Goal: Task Accomplishment & Management: Manage account settings

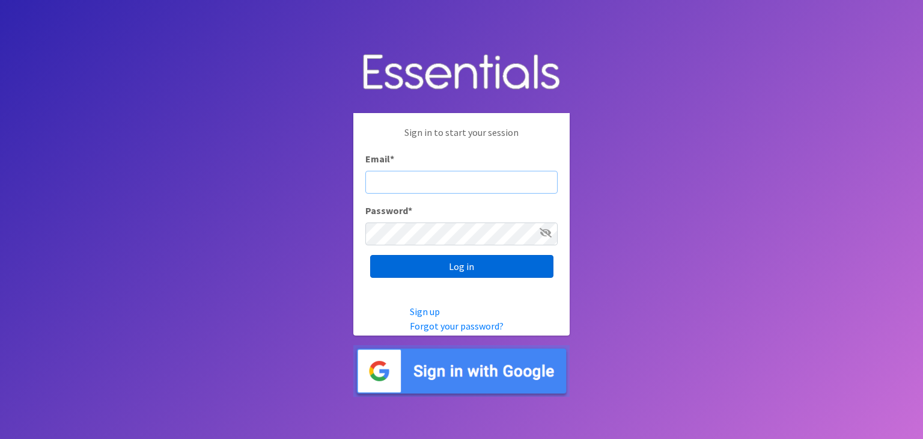
type input "nicole@wtwf.org"
click at [463, 265] on input "Log in" at bounding box center [461, 266] width 183 height 23
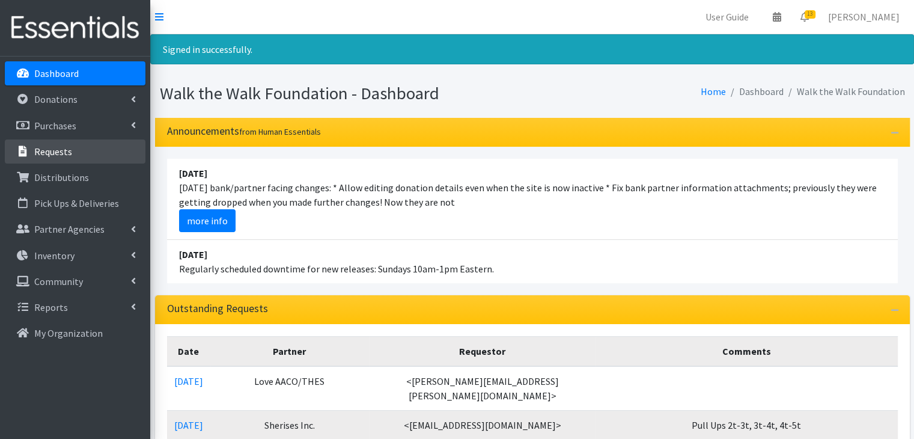
click at [70, 157] on p "Requests" at bounding box center [53, 151] width 38 height 12
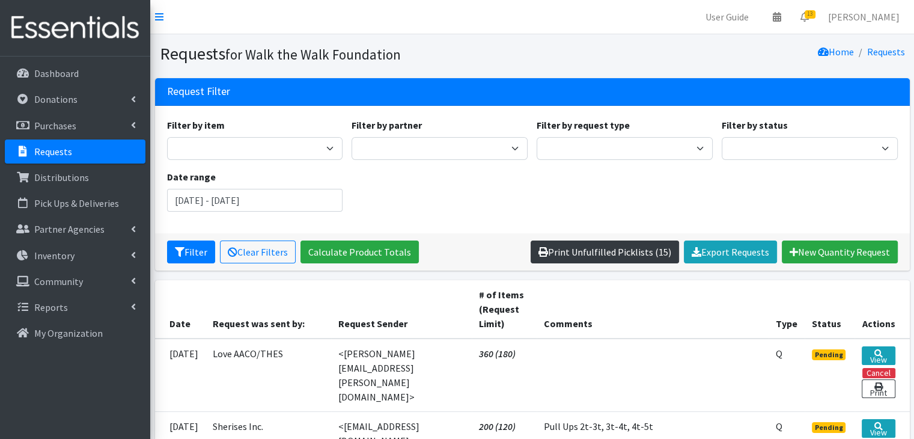
click at [605, 256] on link "Print Unfulfilled Picklists (15)" at bounding box center [604, 251] width 148 height 23
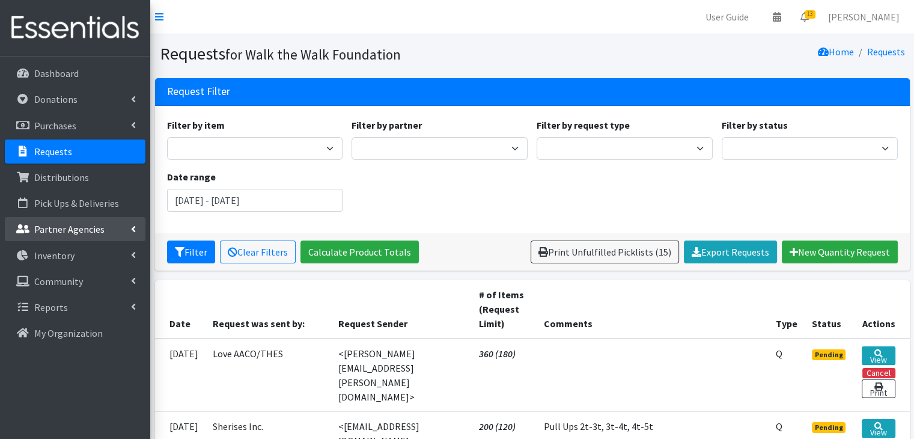
click at [102, 223] on link "Partner Agencies" at bounding box center [75, 229] width 141 height 24
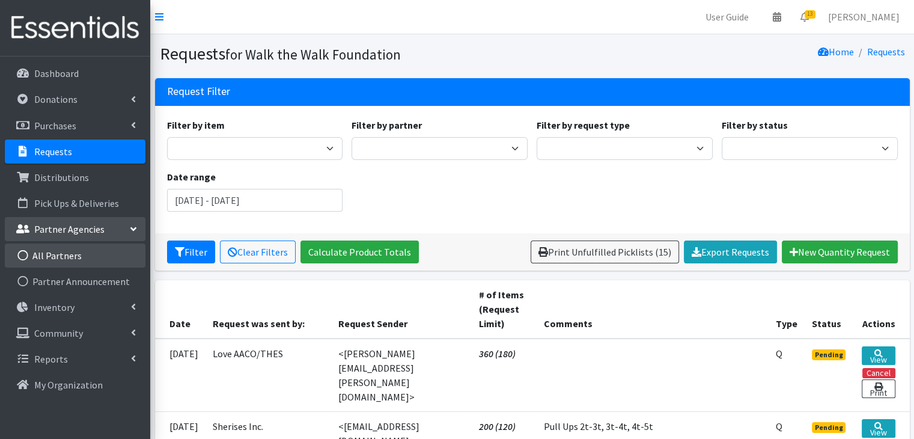
click at [72, 255] on link "All Partners" at bounding box center [75, 255] width 141 height 24
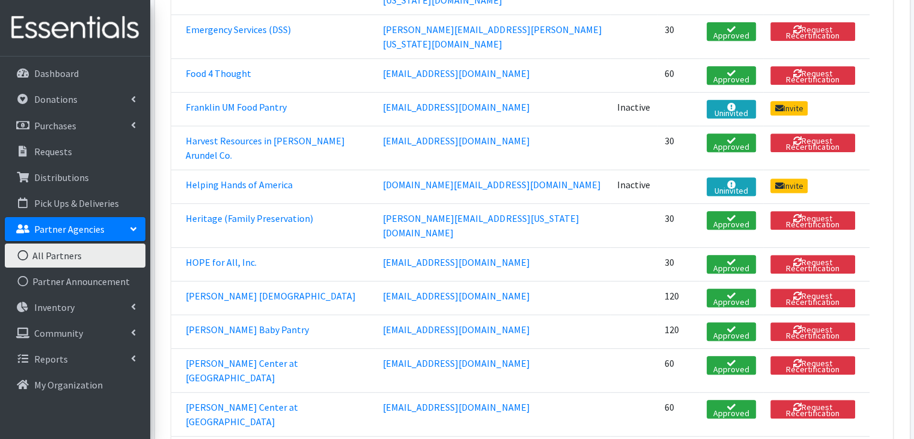
scroll to position [545, 0]
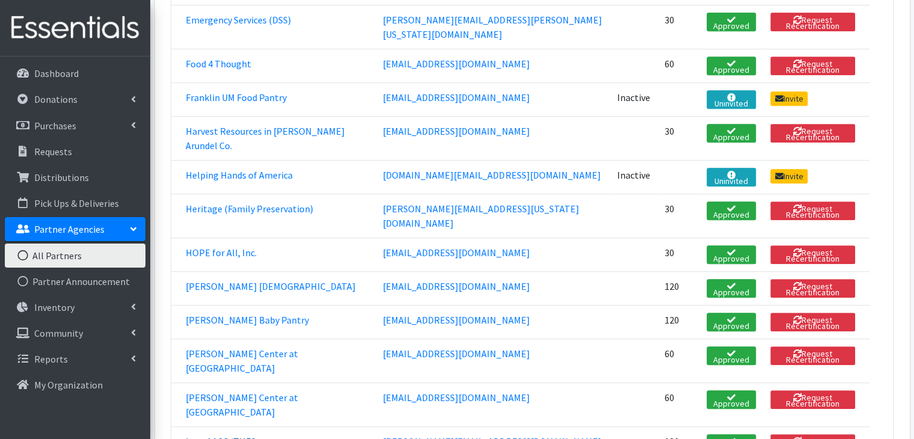
click at [210, 435] on link "Love AACO/THES" at bounding box center [221, 441] width 70 height 12
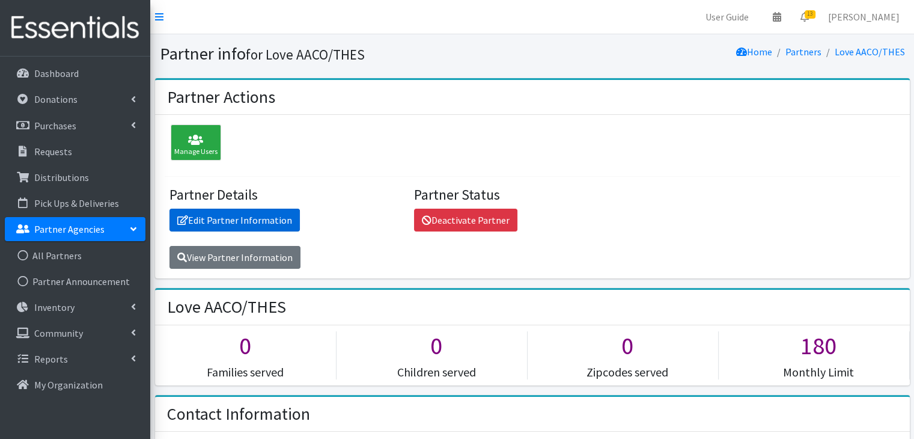
click at [241, 217] on link "Edit Partner Information" at bounding box center [234, 219] width 130 height 23
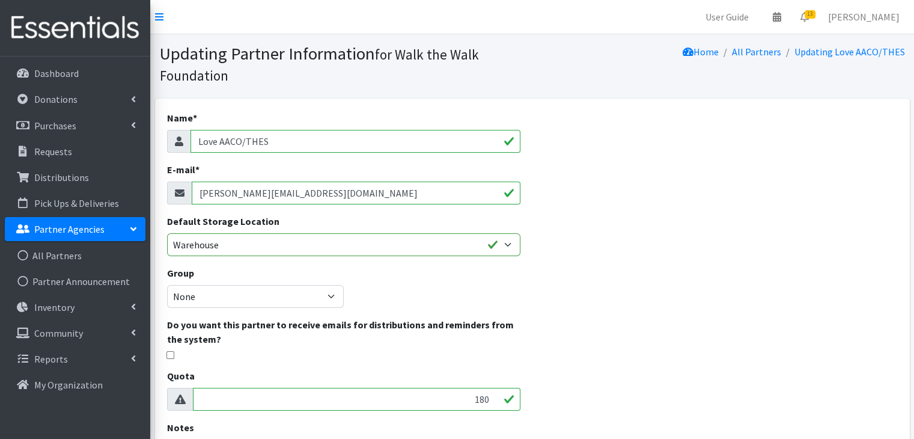
click at [262, 147] on input "Love AACO/THES" at bounding box center [355, 141] width 330 height 23
click at [276, 129] on div "Name * Love AACO/THES" at bounding box center [343, 132] width 353 height 42
click at [280, 204] on input "aaron@loveaaco.org" at bounding box center [356, 192] width 329 height 23
click at [53, 150] on p "Requests" at bounding box center [53, 151] width 38 height 12
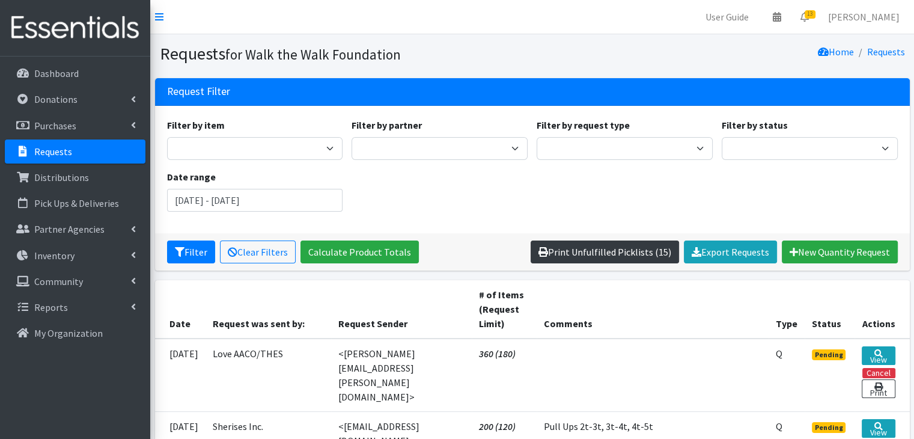
click at [607, 252] on link "Print Unfulfilled Picklists (15)" at bounding box center [604, 251] width 148 height 23
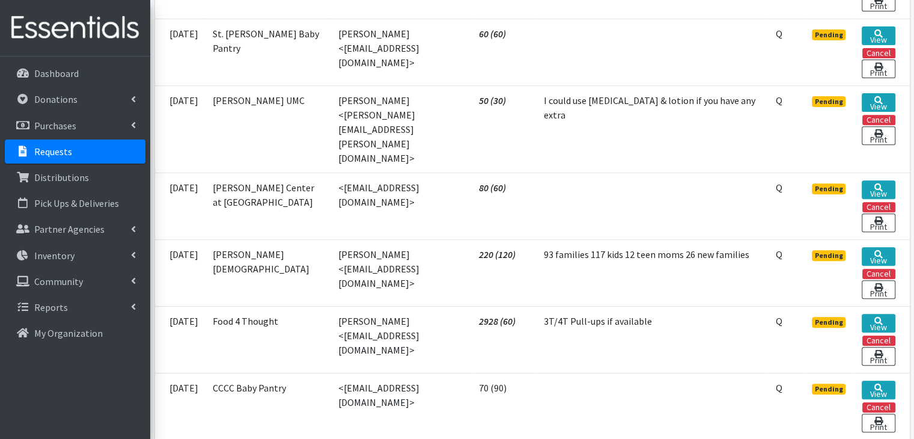
scroll to position [471, 0]
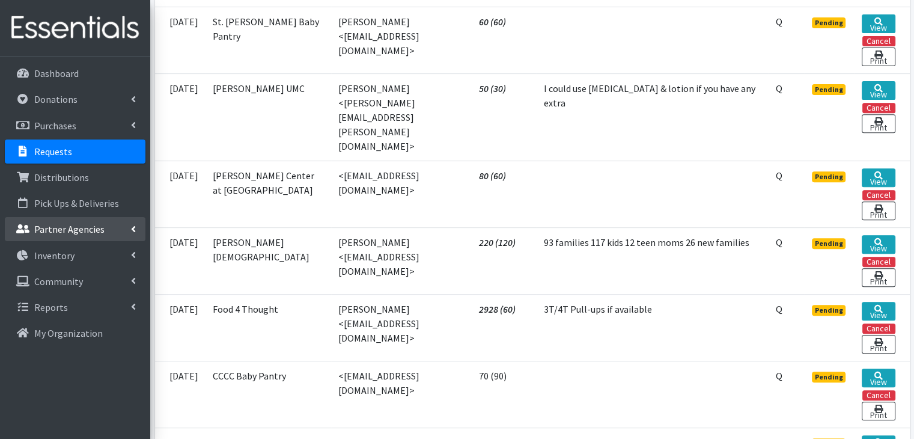
click at [81, 231] on p "Partner Agencies" at bounding box center [69, 229] width 70 height 12
